Goal: Check status: Check status

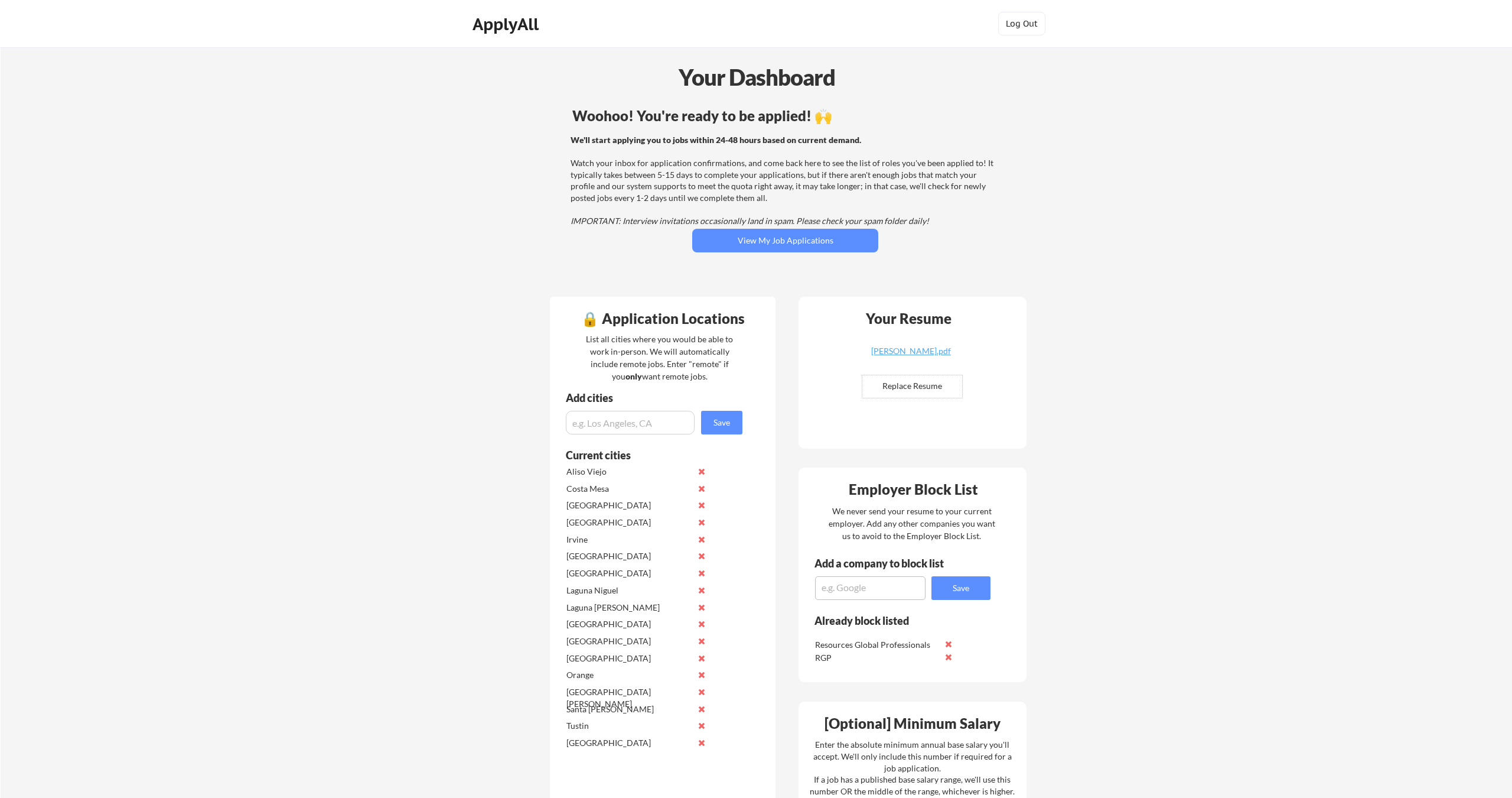
scroll to position [75, 417]
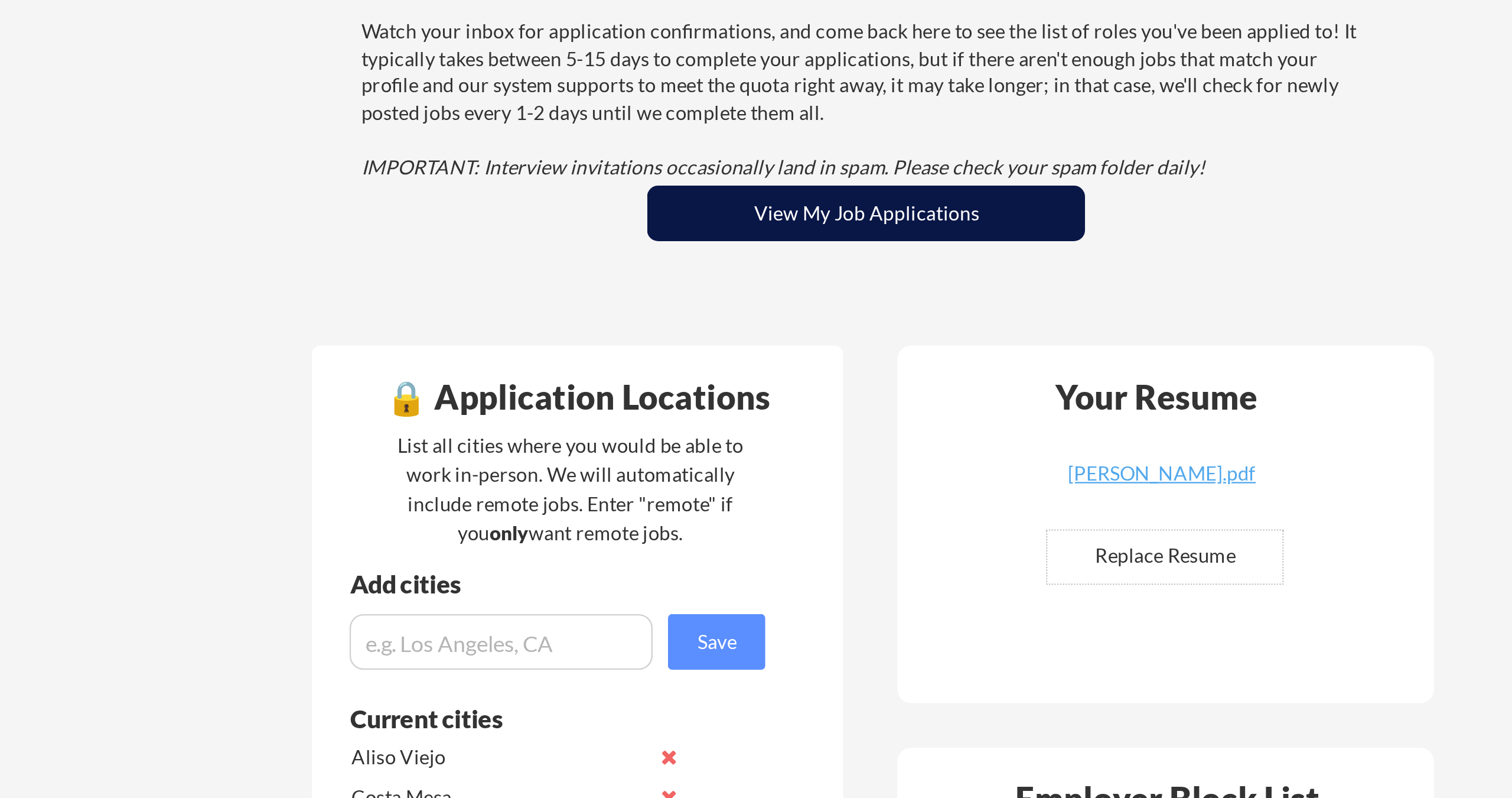
click at [692, 160] on button "View My Job Applications" at bounding box center [785, 166] width 186 height 24
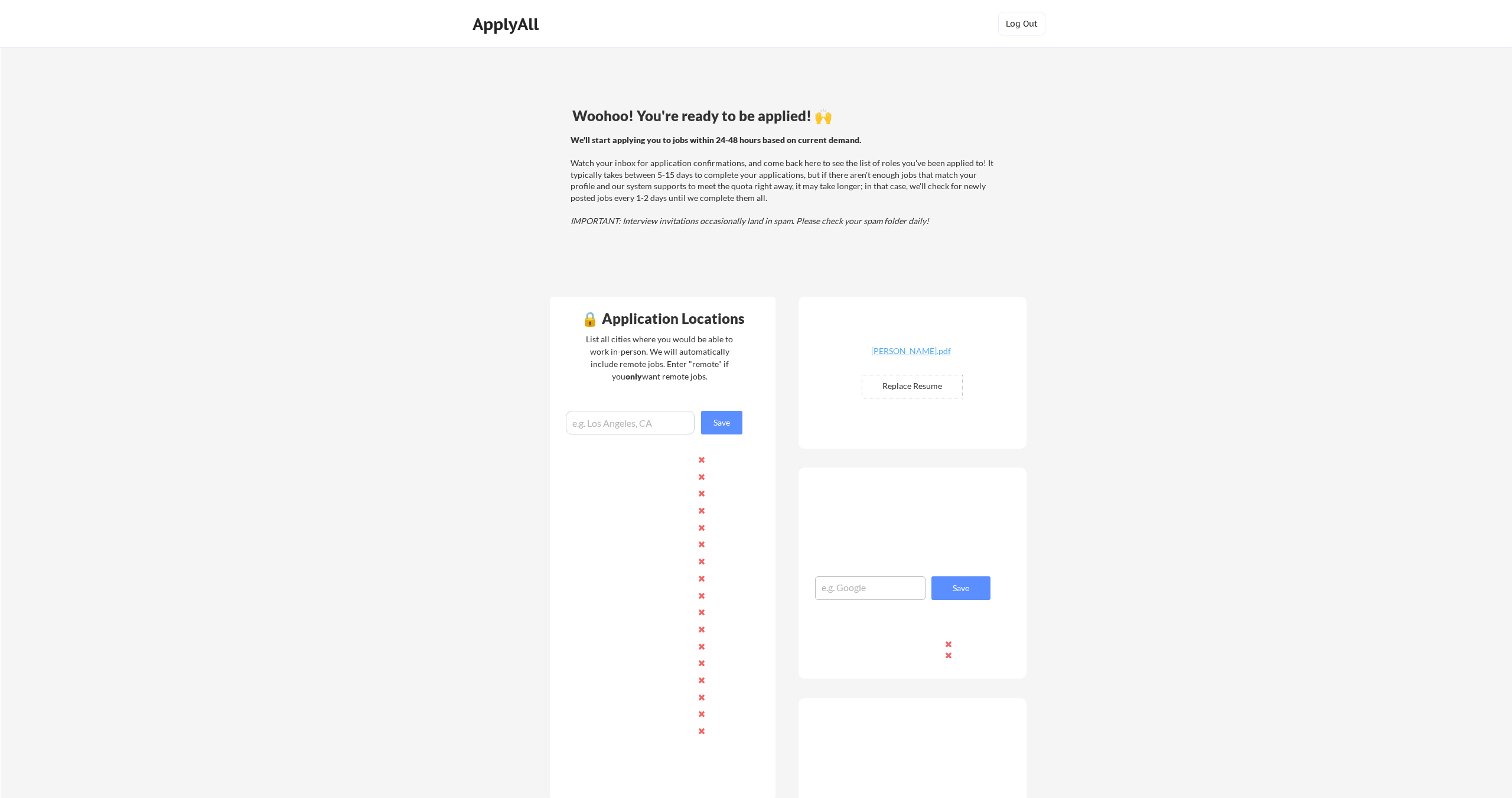
scroll to position [75, 417]
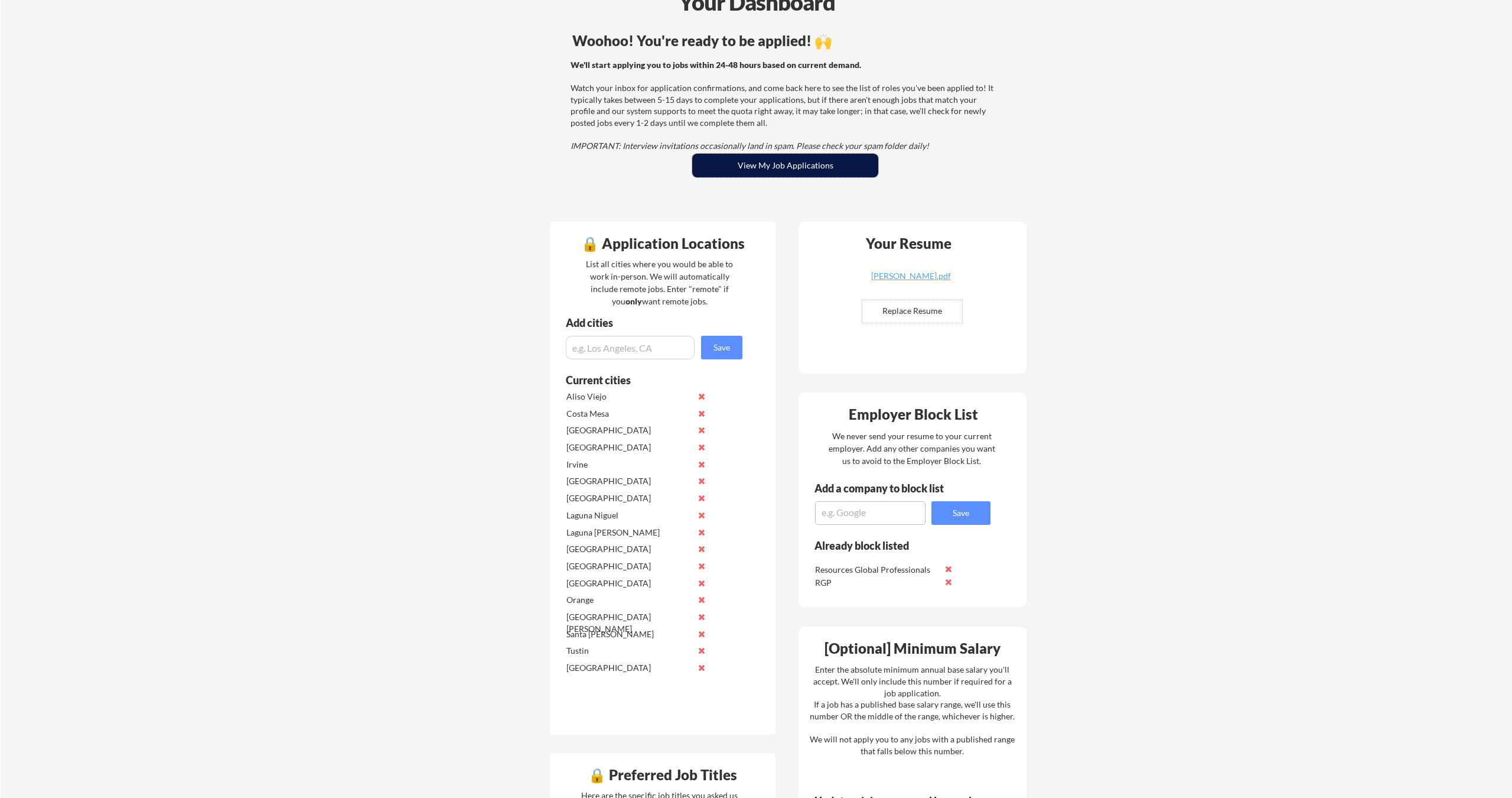
click at [780, 178] on button "View My Job Applications" at bounding box center [785, 166] width 186 height 24
